Goal: Task Accomplishment & Management: Use online tool/utility

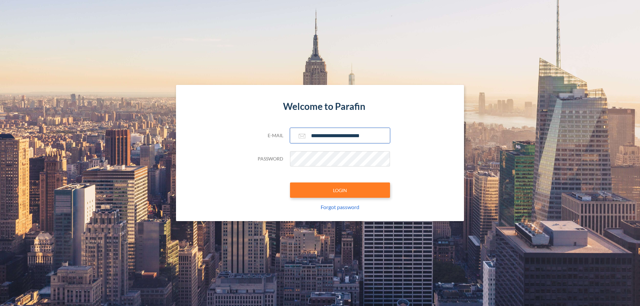
type input "**********"
click at [340, 190] on button "LOGIN" at bounding box center [340, 190] width 100 height 15
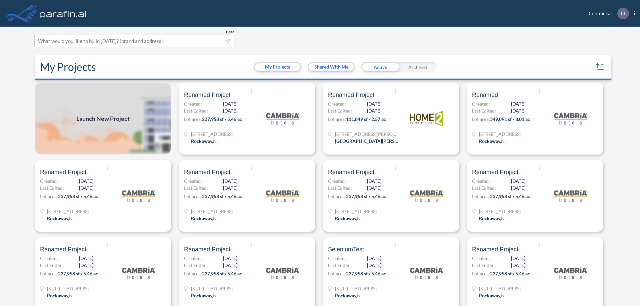
scroll to position [2, 0]
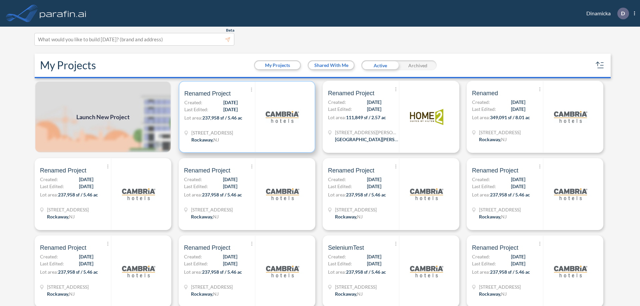
click at [246, 117] on p "Lot area: 237,958 sf / 5.46 ac" at bounding box center [219, 119] width 71 height 10
